Goal: Information Seeking & Learning: Learn about a topic

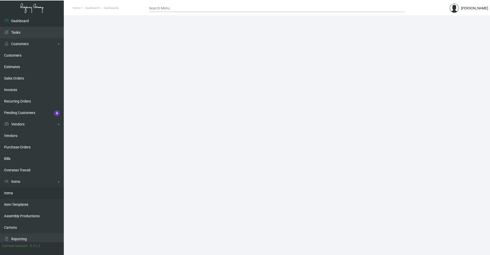
click at [22, 192] on link "Items" at bounding box center [32, 193] width 64 height 11
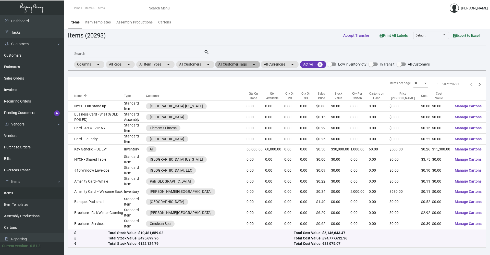
click at [251, 64] on mat-chip "All Customer Tags arrow_drop_down" at bounding box center [237, 64] width 45 height 7
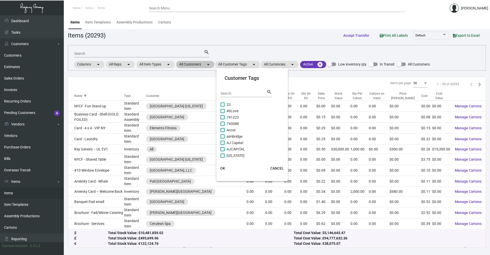
drag, startPoint x: 194, startPoint y: 60, endPoint x: 195, endPoint y: 64, distance: 3.4
click at [194, 61] on div at bounding box center [245, 127] width 490 height 255
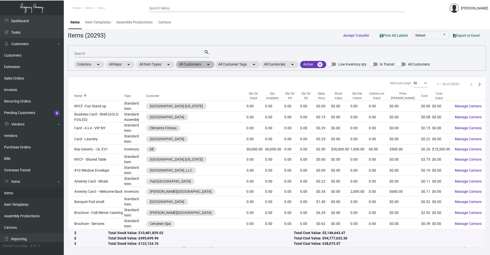
click at [195, 64] on mat-chip "All Customers arrow_drop_down" at bounding box center [195, 64] width 38 height 7
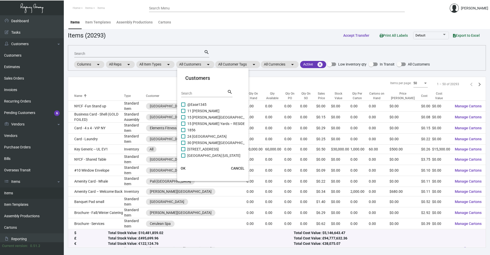
click at [198, 94] on input "Search" at bounding box center [204, 94] width 46 height 4
click at [125, 52] on div at bounding box center [245, 127] width 490 height 255
click at [119, 55] on input "Search" at bounding box center [139, 54] width 130 height 4
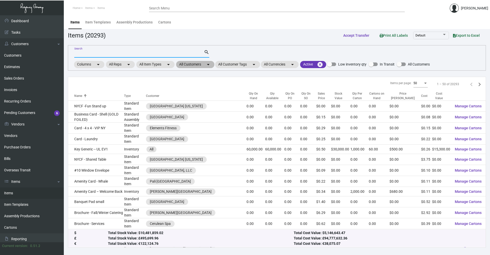
click at [196, 65] on mat-chip "All Customers arrow_drop_down" at bounding box center [195, 64] width 38 height 7
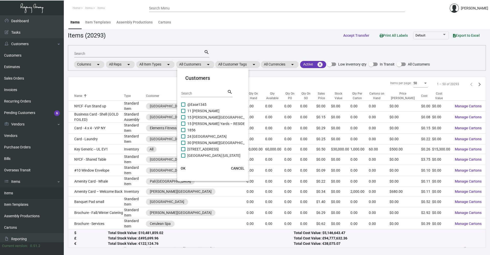
click at [207, 94] on input "Search" at bounding box center [204, 94] width 46 height 4
type input "m"
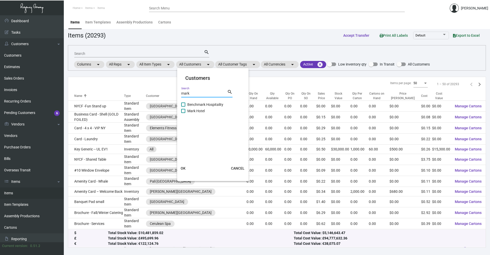
type input "mark"
click at [182, 112] on span at bounding box center [183, 111] width 4 height 4
click at [183, 113] on input "Mark Hotel" at bounding box center [183, 113] width 0 height 0
checkbox input "true"
click at [185, 167] on span "OK" at bounding box center [183, 169] width 5 height 4
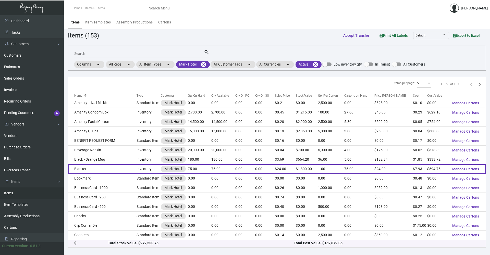
scroll to position [77, 0]
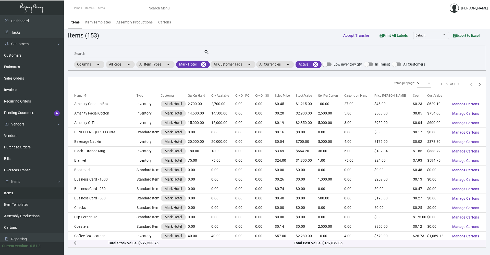
click at [102, 51] on div "Search" at bounding box center [139, 54] width 130 height 8
click at [102, 53] on input "Search" at bounding box center [139, 54] width 130 height 4
type input "pen"
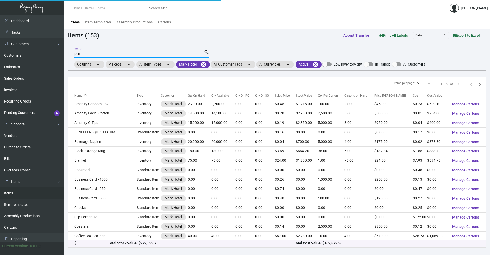
scroll to position [0, 0]
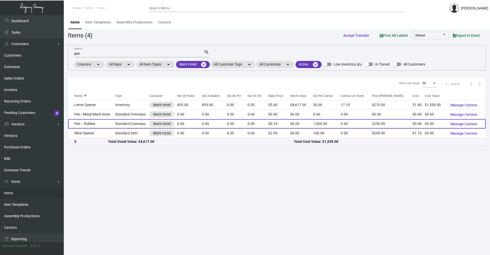
click at [111, 124] on td "Pen -- Rubber" at bounding box center [91, 123] width 47 height 9
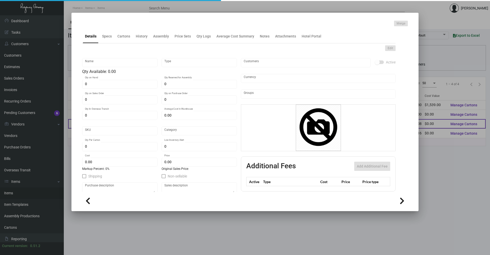
type input "Pen -- Rubber"
type input "Standard Overseas"
type input "19,000"
type input "$ 0.00"
type input "Standard"
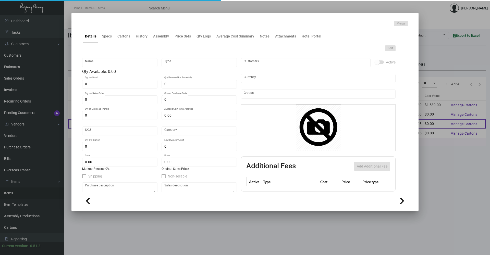
type input "1,000"
type input "$ 0.083"
type input "$ 0.25"
checkbox input "true"
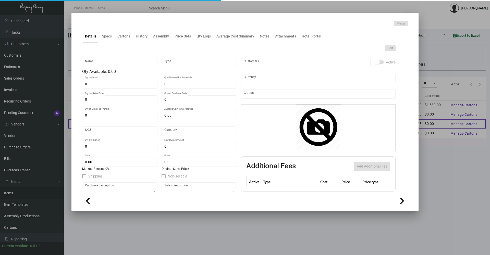
type input "United States Dollar $"
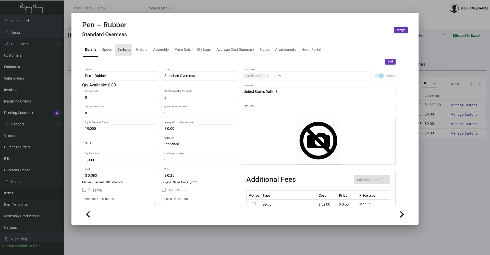
click at [129, 50] on div "Cartons" at bounding box center [123, 49] width 13 height 5
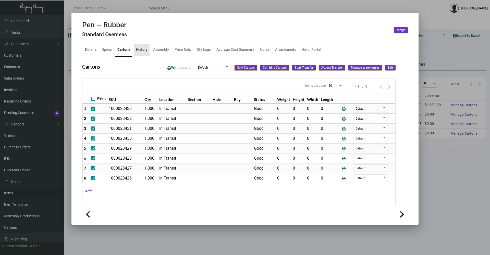
click at [147, 49] on div "History" at bounding box center [142, 50] width 16 height 12
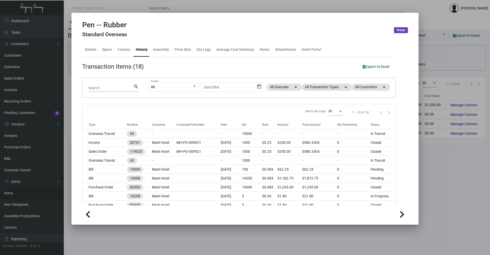
click at [114, 4] on div at bounding box center [245, 127] width 490 height 255
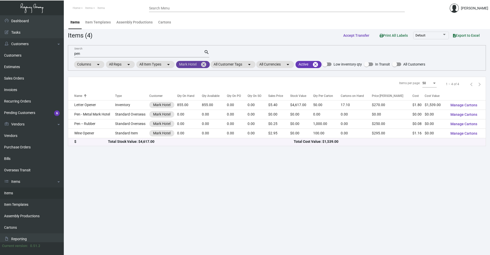
click at [203, 65] on mat-icon "cancel" at bounding box center [204, 65] width 6 height 6
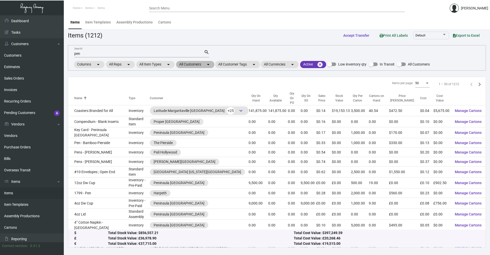
click at [199, 64] on mat-chip "All Customers arrow_drop_down" at bounding box center [195, 64] width 38 height 7
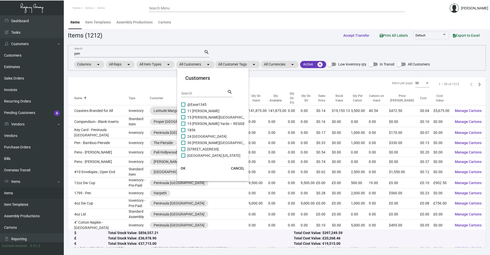
click at [200, 92] on input "Search" at bounding box center [204, 94] width 46 height 4
type input "evelopes"
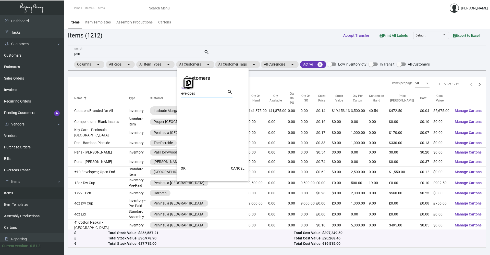
drag, startPoint x: 200, startPoint y: 93, endPoint x: 155, endPoint y: 97, distance: 45.3
click at [155, 97] on div "Customers evelopes Search search OK CANCEL" at bounding box center [245, 127] width 490 height 255
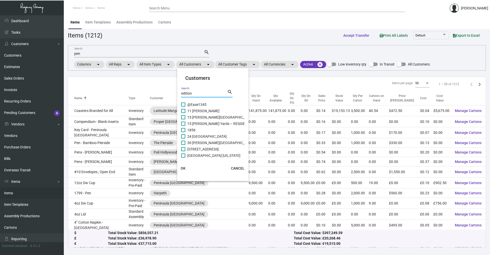
type input "edition"
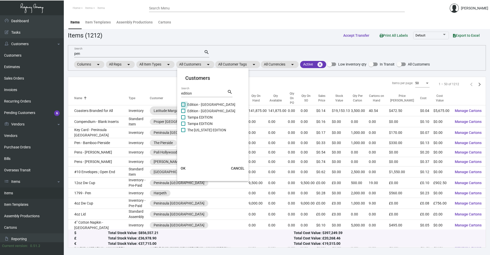
click at [184, 105] on span at bounding box center [183, 105] width 4 height 4
click at [183, 107] on input "Edition - [GEOGRAPHIC_DATA]" at bounding box center [183, 107] width 0 height 0
checkbox input "true"
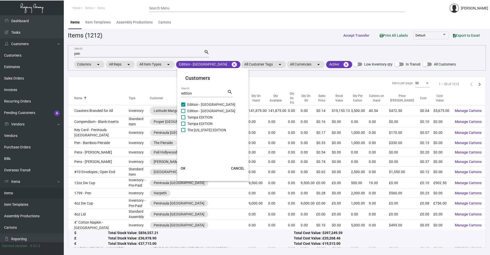
click at [184, 113] on span at bounding box center [183, 111] width 4 height 4
click at [183, 113] on input "Edition - [GEOGRAPHIC_DATA]" at bounding box center [183, 113] width 0 height 0
checkbox input "true"
click at [183, 117] on span at bounding box center [183, 117] width 4 height 4
click at [183, 120] on input "Tampa EDITION" at bounding box center [183, 120] width 0 height 0
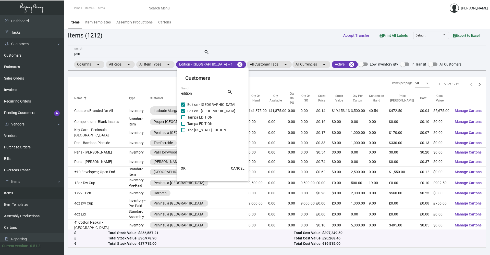
checkbox input "true"
click at [183, 125] on span at bounding box center [183, 124] width 4 height 4
click at [183, 126] on input "Tampa EDITION" at bounding box center [183, 126] width 0 height 0
checkbox input "true"
click at [182, 130] on span at bounding box center [183, 130] width 4 height 4
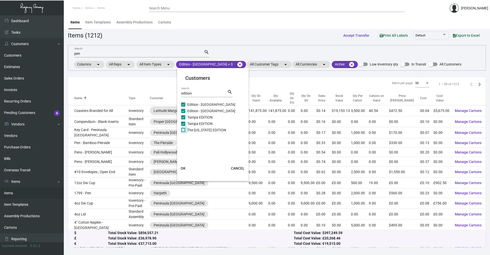
click at [183, 132] on input "The [US_STATE] EDITION" at bounding box center [183, 132] width 0 height 0
checkbox input "true"
click at [185, 168] on span "OK" at bounding box center [183, 169] width 5 height 4
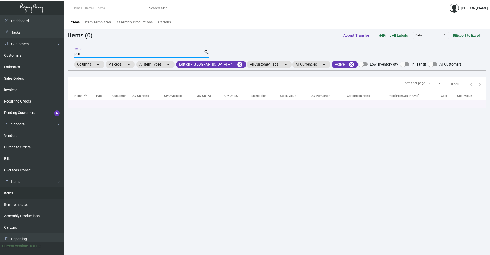
drag, startPoint x: 84, startPoint y: 53, endPoint x: 69, endPoint y: 53, distance: 15.6
click at [69, 53] on div "pen Search search Columns arrow_drop_down All Reps arrow_drop_down All Item Typ…" at bounding box center [277, 58] width 418 height 26
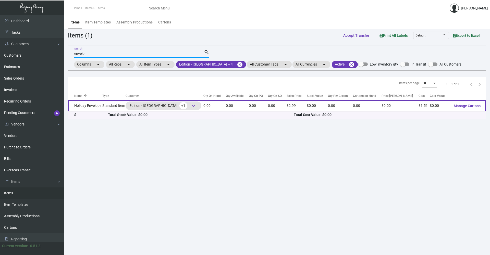
type input "envelo"
click at [108, 109] on td "Standard Item" at bounding box center [113, 105] width 23 height 11
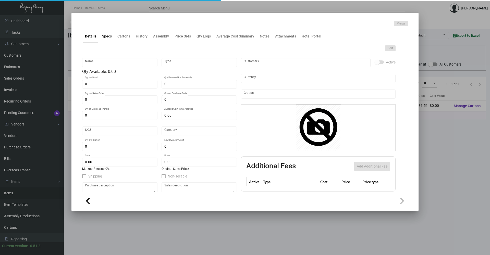
click at [103, 38] on div "Specs" at bounding box center [107, 36] width 10 height 5
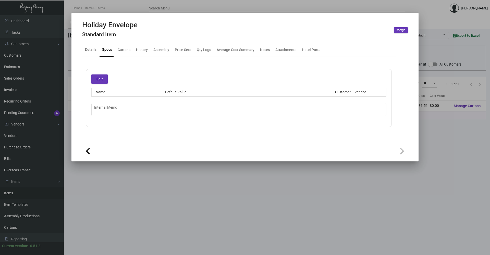
click at [128, 39] on div "Holiday Envelope Standard Item" at bounding box center [109, 30] width 55 height 19
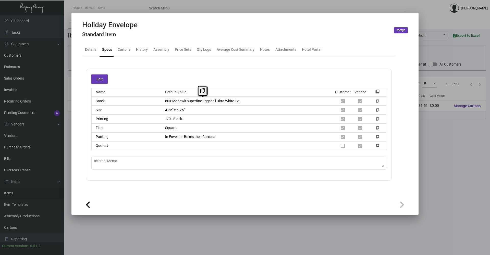
click at [159, 101] on div "Stock 80# Mohawk Superfine Eggshell Ultra White Txt filter_none" at bounding box center [238, 101] width 295 height 9
click at [160, 5] on div at bounding box center [245, 127] width 490 height 255
